Goal: Find specific page/section: Find specific page/section

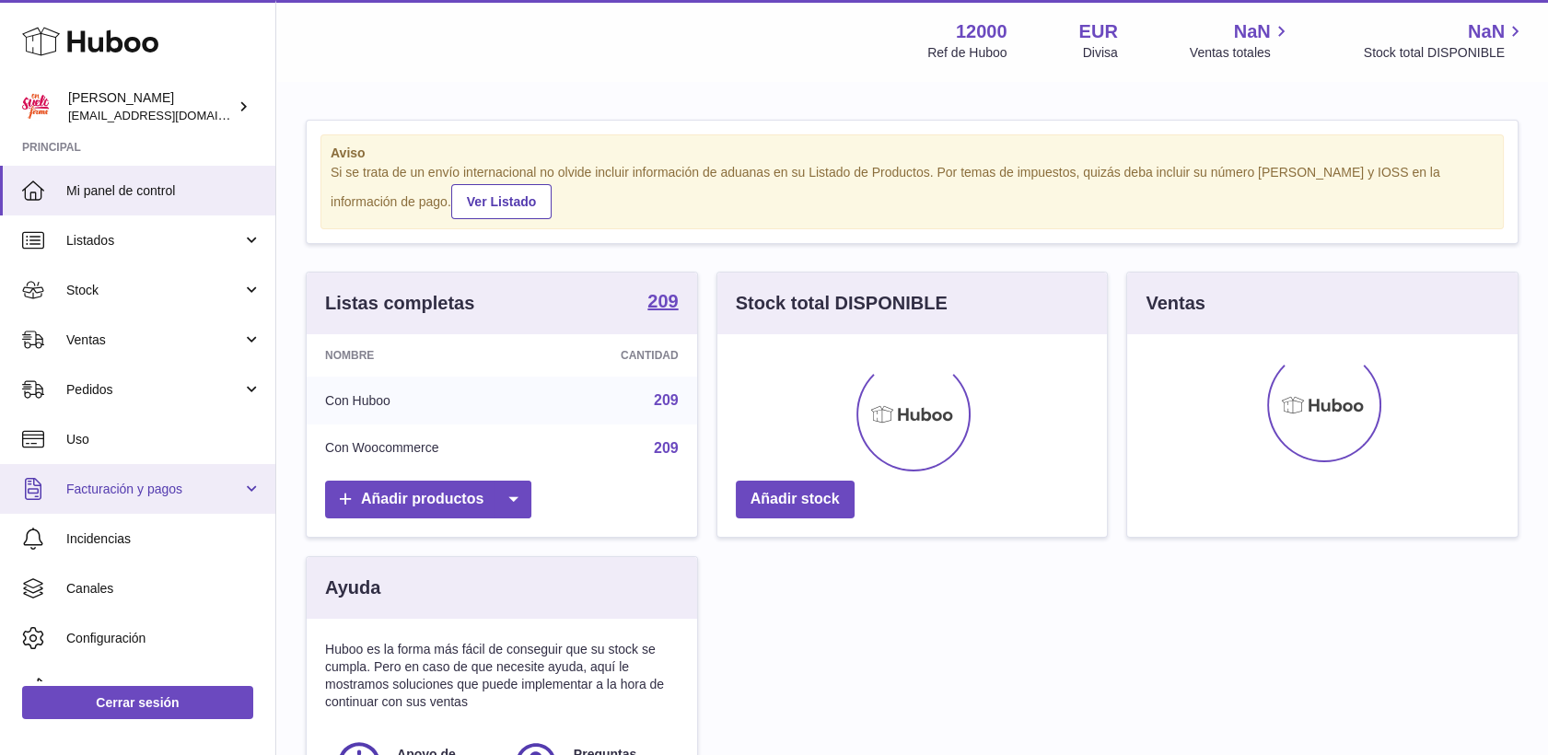
scroll to position [29, 0]
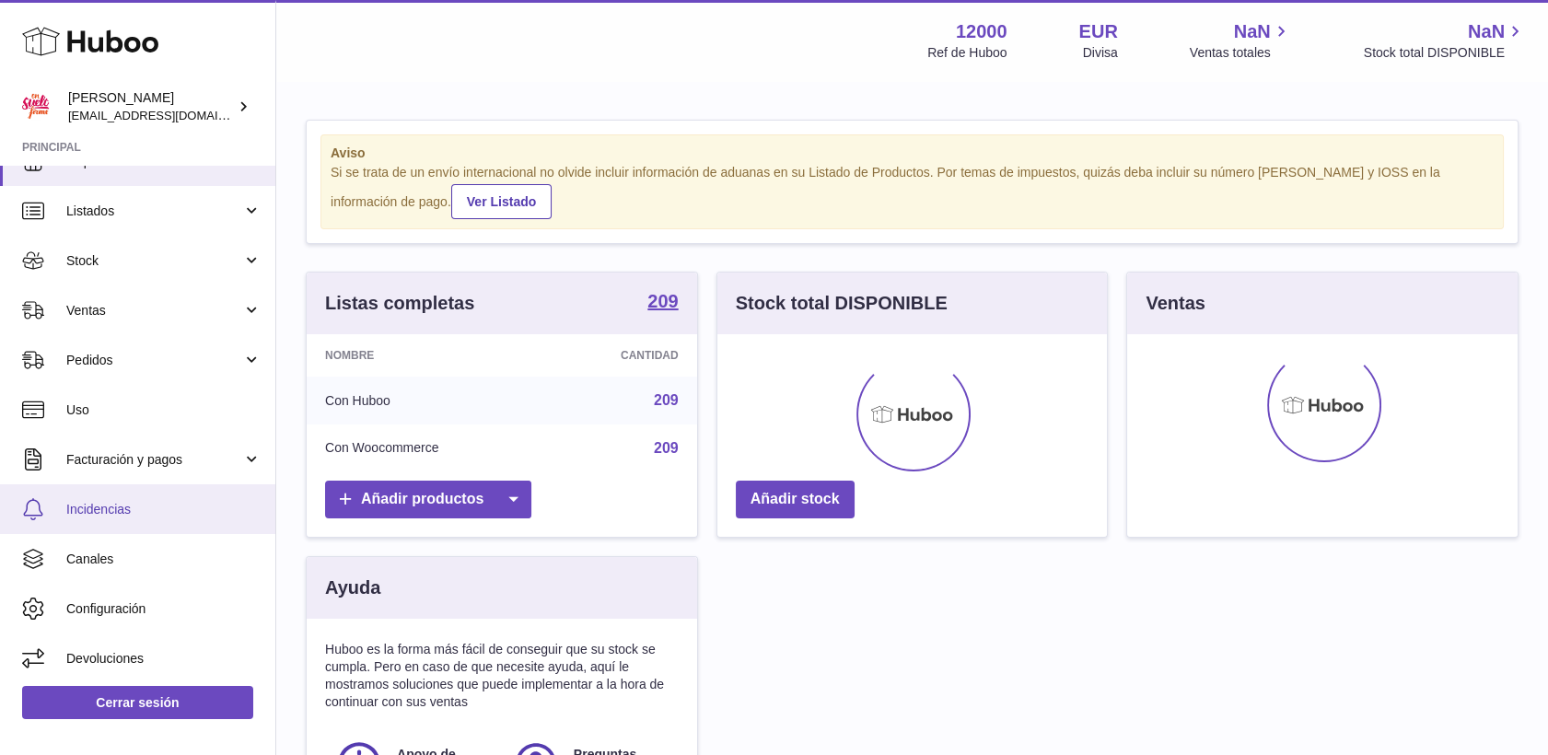
click at [111, 501] on span "Incidencias" at bounding box center [163, 509] width 195 height 17
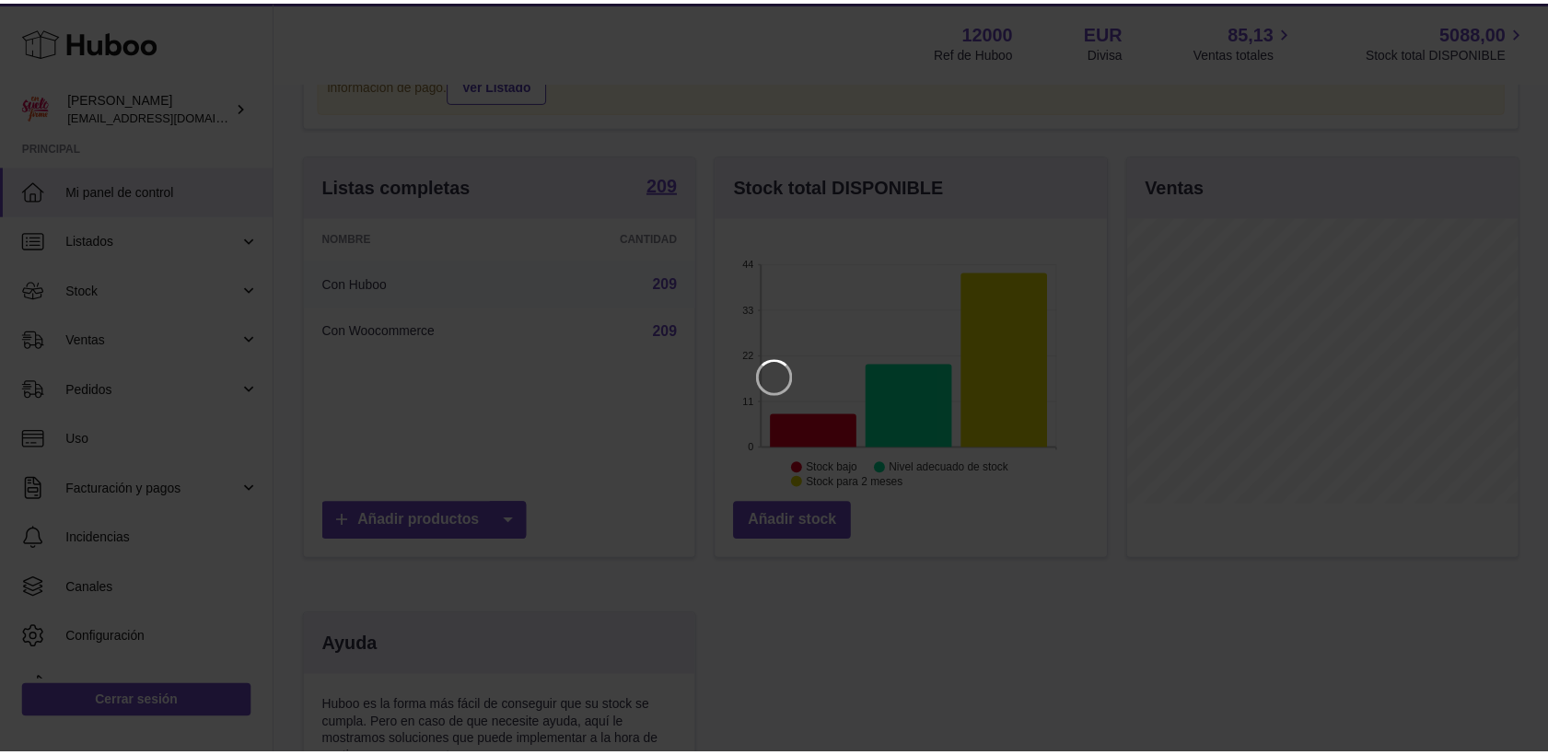
scroll to position [204, 0]
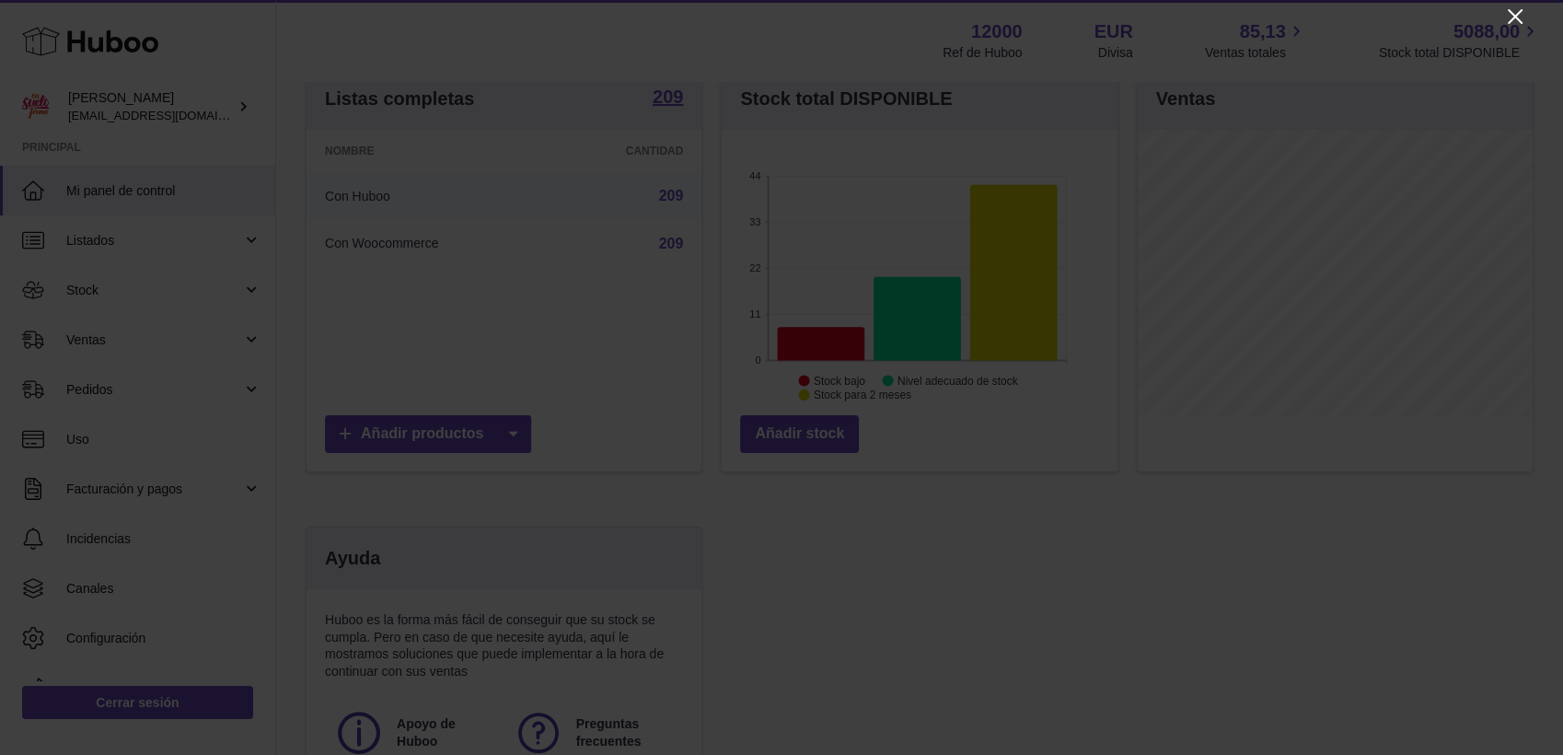
click at [1506, 19] on icon "Close" at bounding box center [1516, 17] width 22 height 22
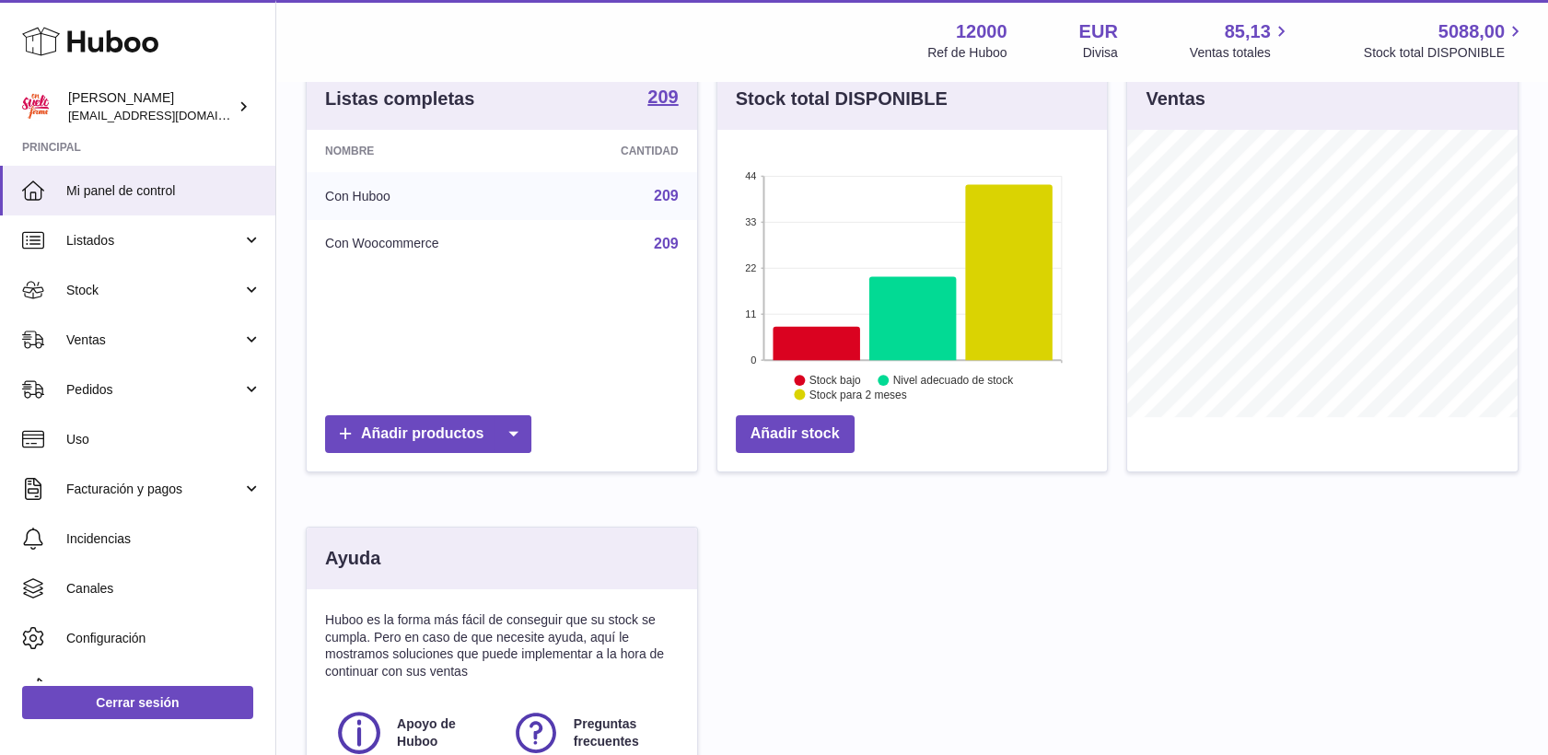
scroll to position [920481, 920378]
click at [139, 538] on span "Incidencias" at bounding box center [163, 538] width 195 height 17
